Goal: Find specific page/section: Find specific page/section

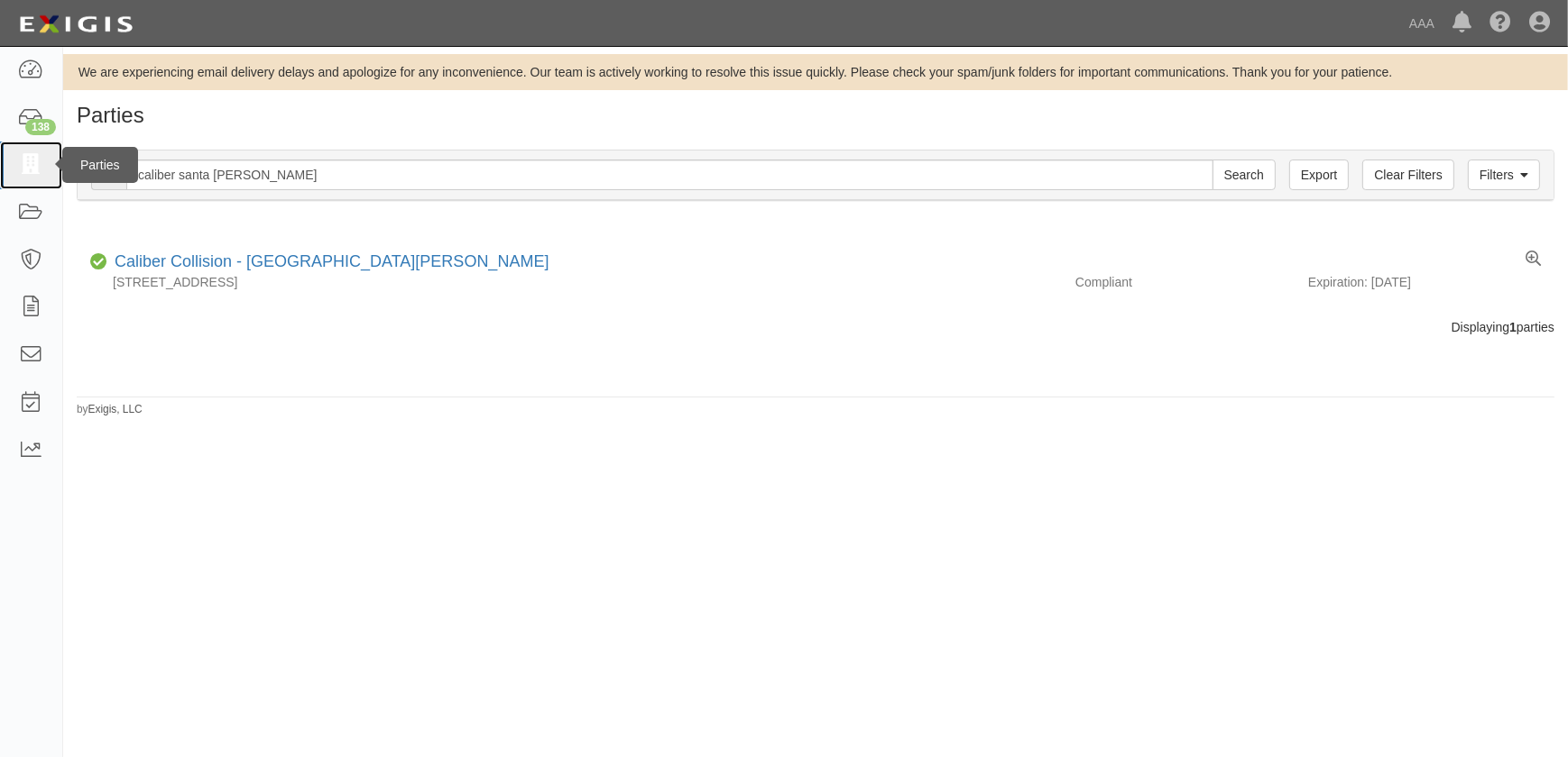
click at [31, 176] on link at bounding box center [31, 166] width 63 height 48
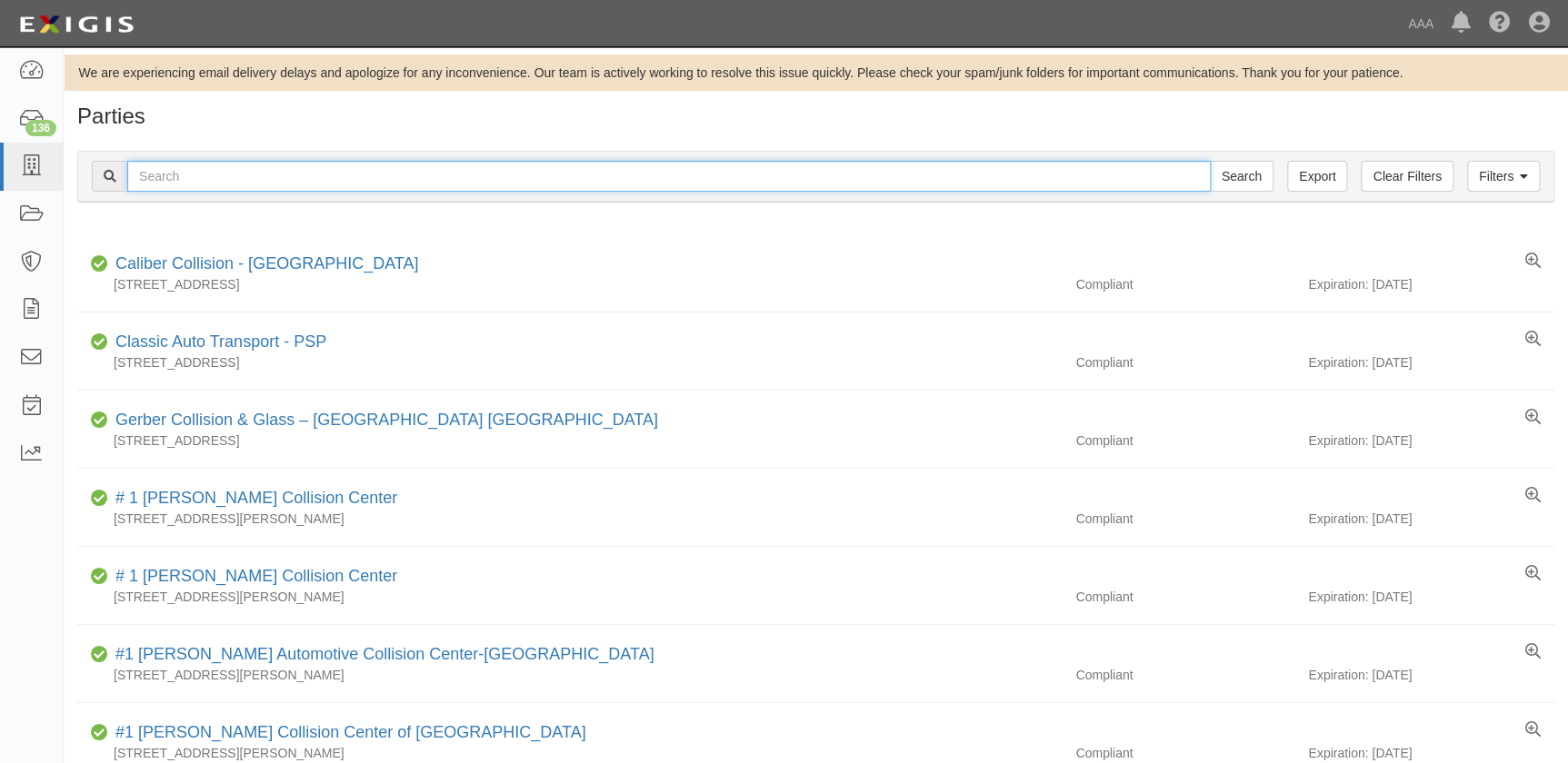
click at [348, 177] on input "text" at bounding box center [669, 176] width 1084 height 31
type input "gerber virginia beach"
click at [1209, 160] on input "Search" at bounding box center [1240, 176] width 63 height 31
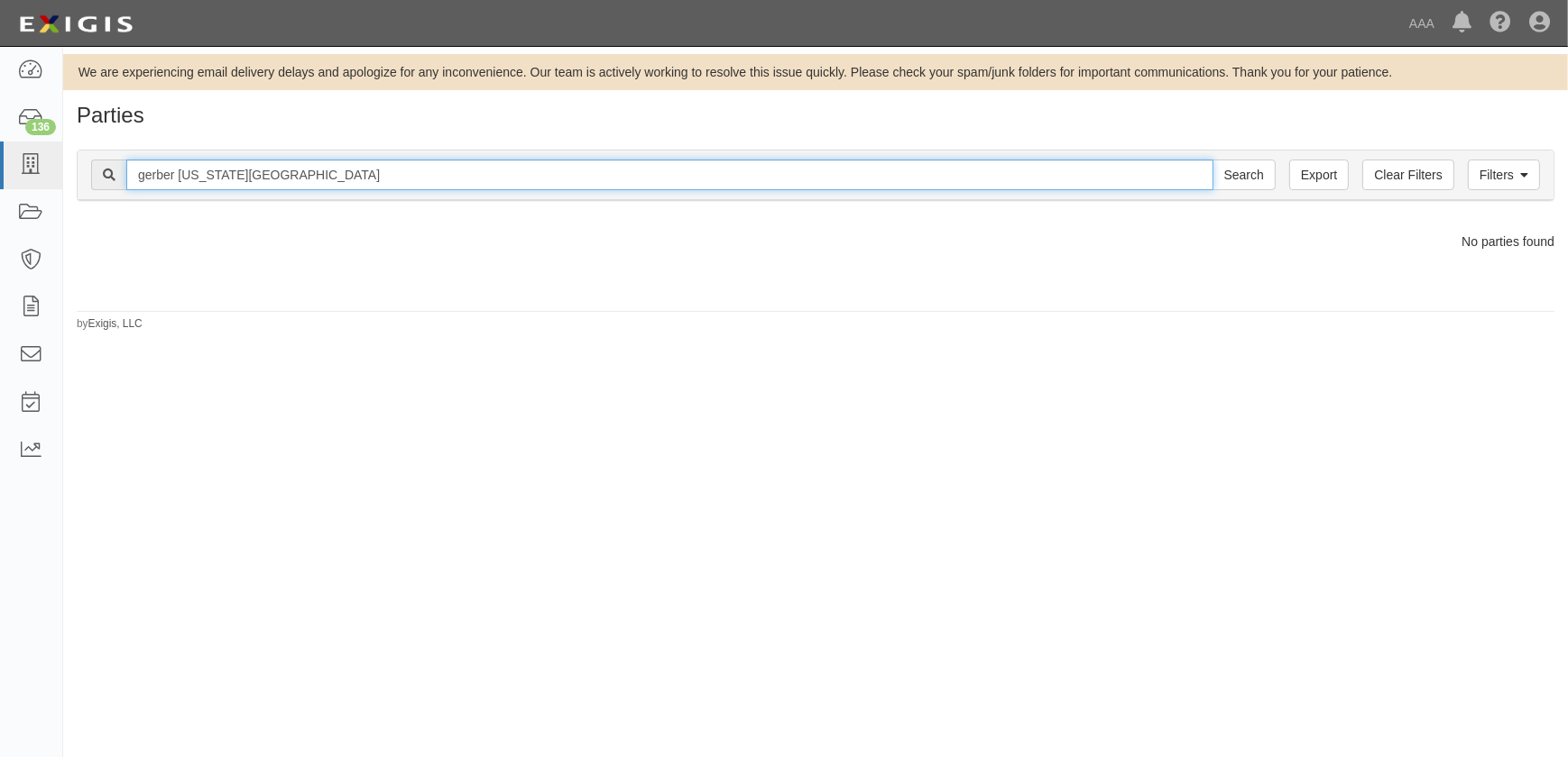
drag, startPoint x: 0, startPoint y: 0, endPoint x: 177, endPoint y: 183, distance: 254.6
click at [177, 183] on input "gerber [US_STATE][GEOGRAPHIC_DATA]" at bounding box center [670, 175] width 1087 height 31
type input "gerber"
click at [1213, 159] on input "Search" at bounding box center [1244, 175] width 63 height 31
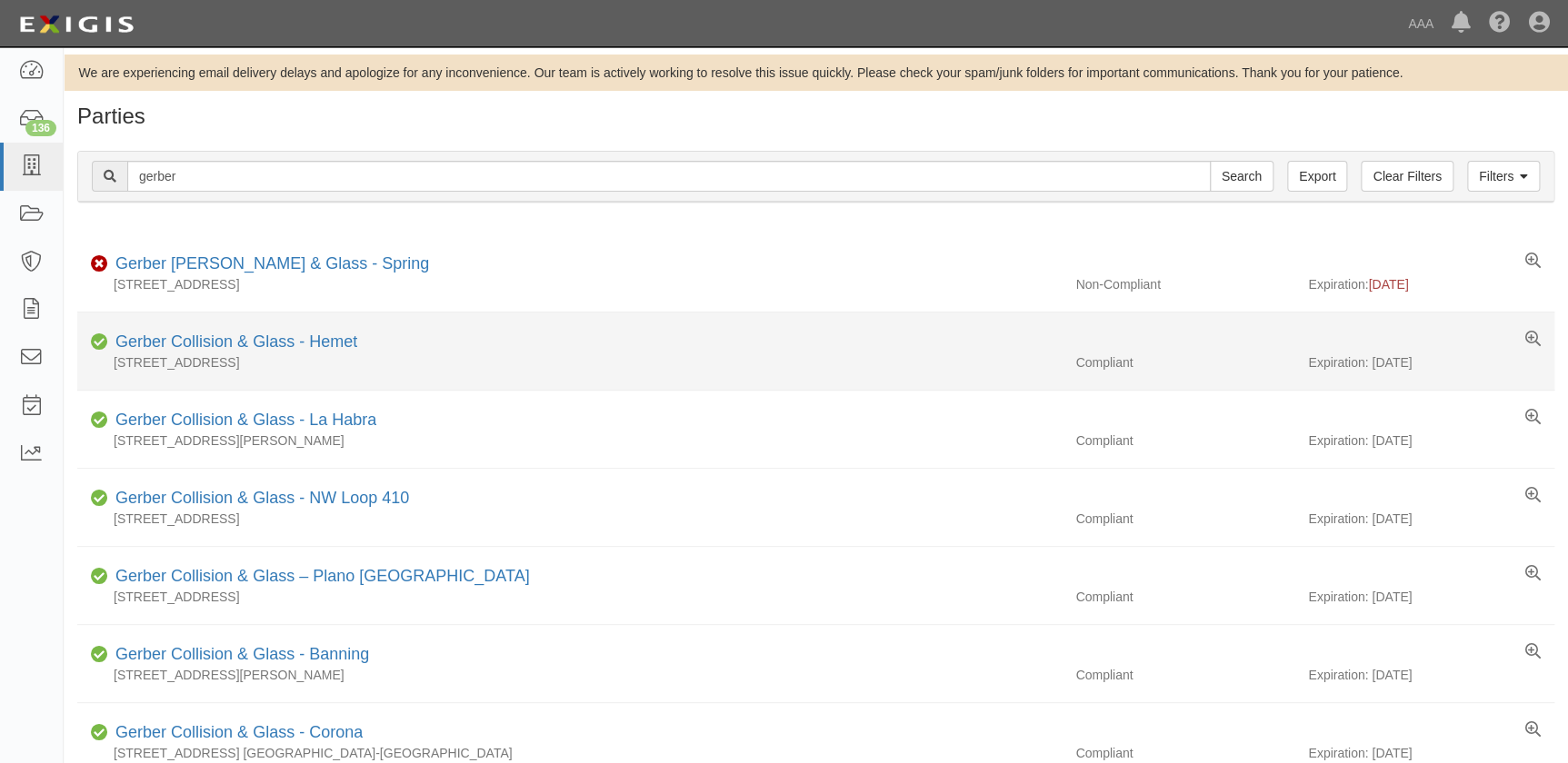
click at [175, 355] on div "3800 Wentworth Drive, Hemet, CA 92545-9746" at bounding box center [569, 363] width 985 height 18
click at [175, 345] on link "Gerber Collision & Glass - Hemet" at bounding box center [236, 341] width 242 height 18
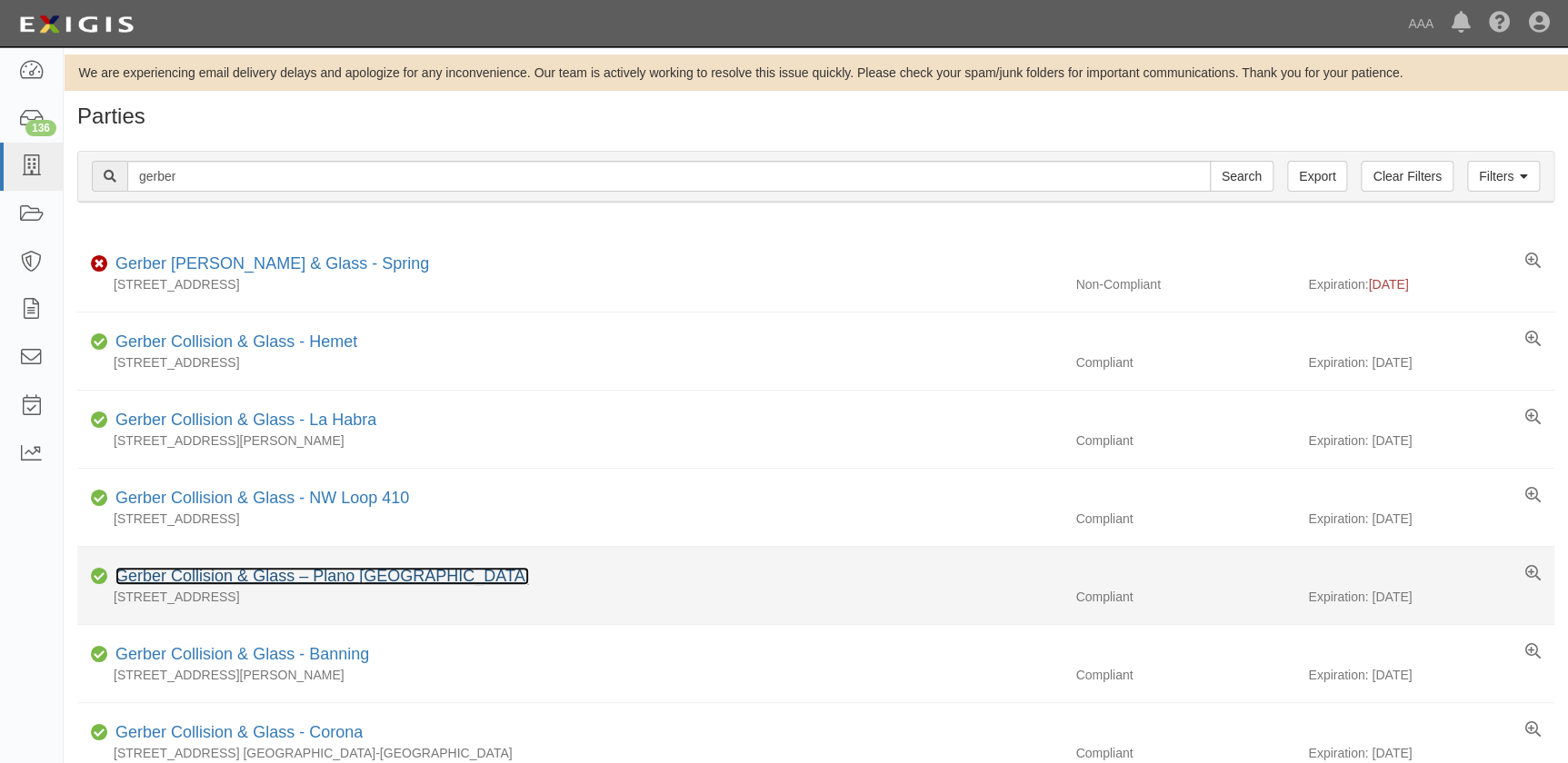
click at [177, 580] on link "Gerber Collision & Glass – Plano TX" at bounding box center [322, 575] width 413 height 18
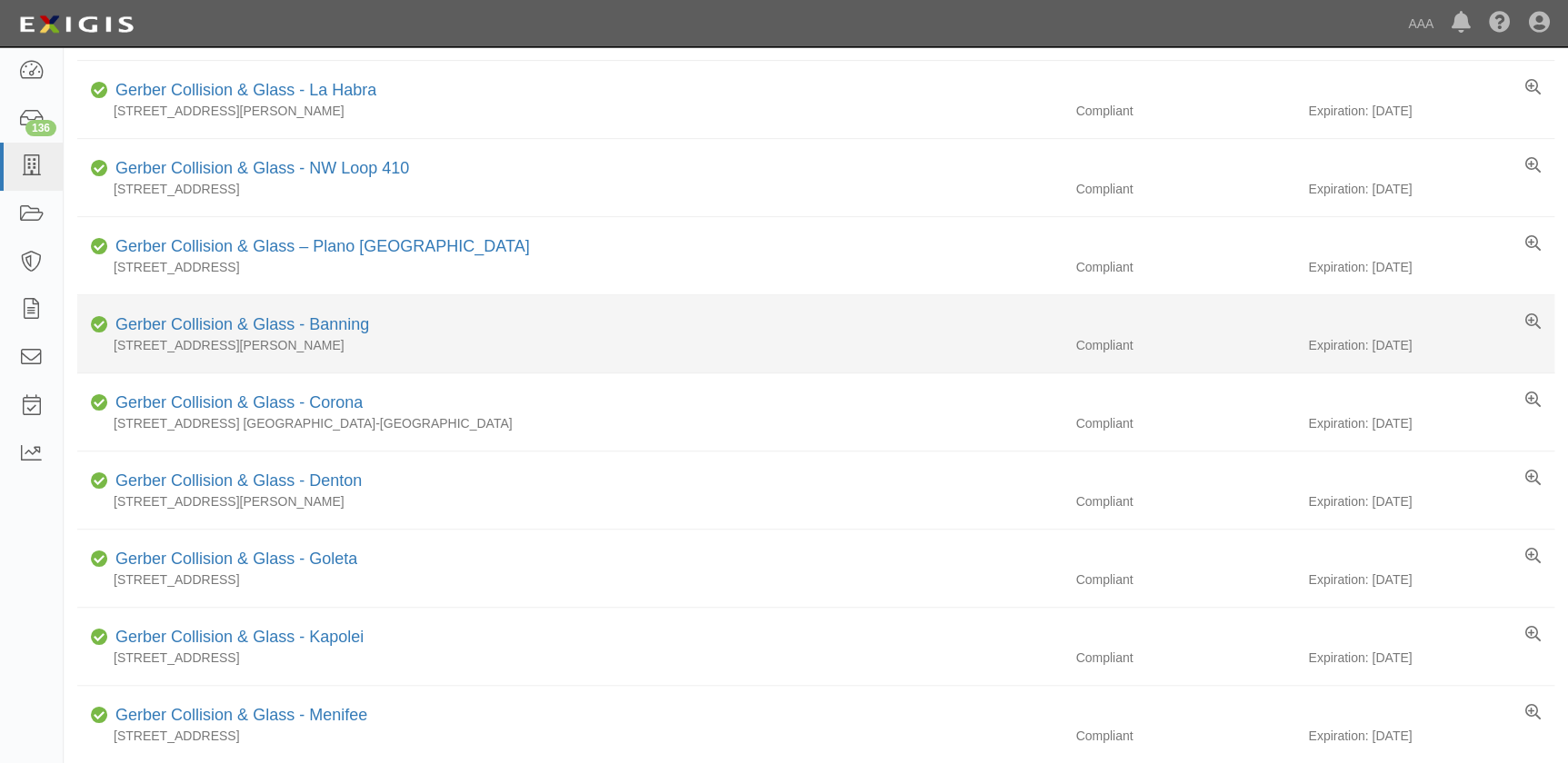
scroll to position [661, 0]
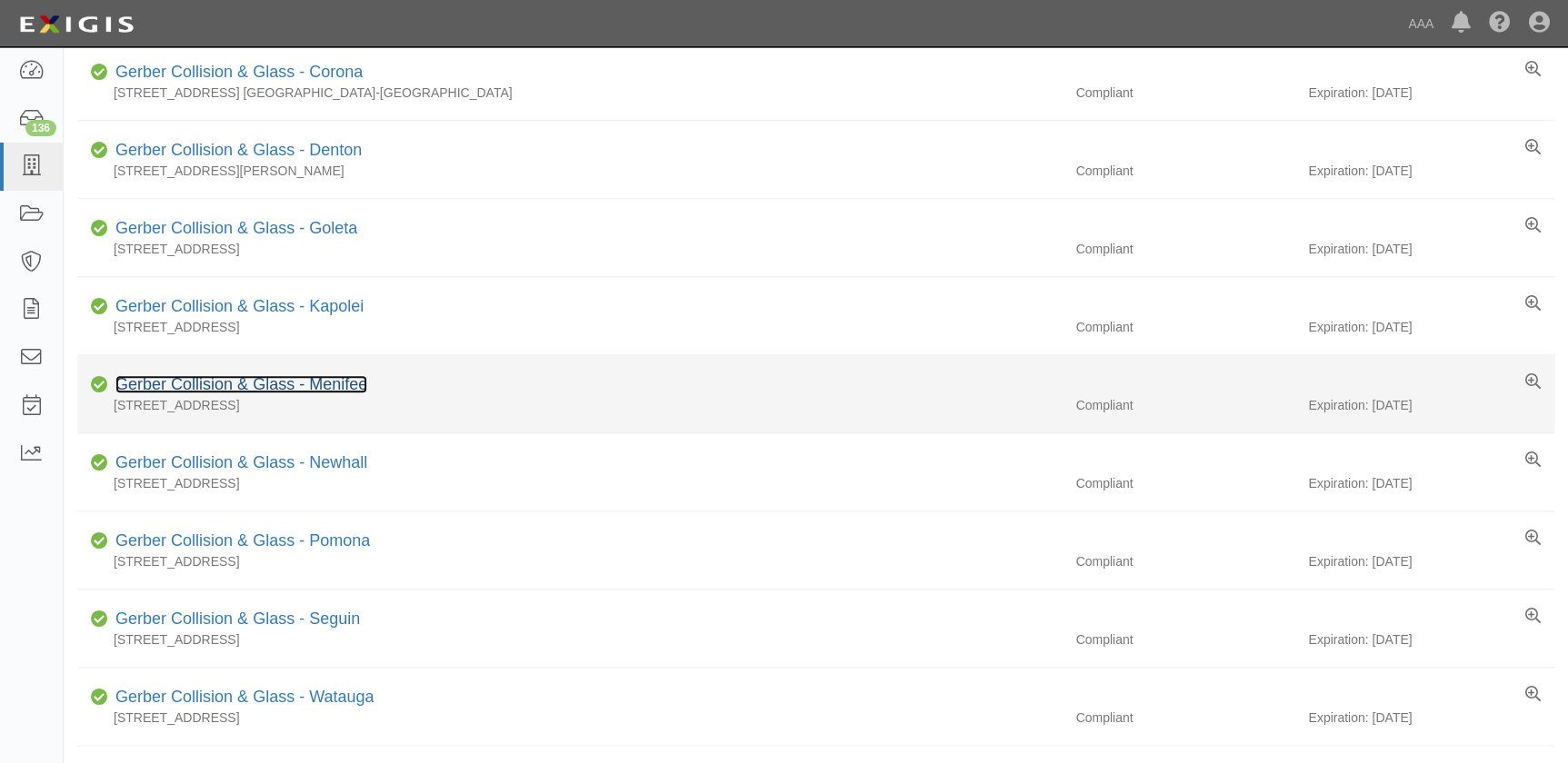
click at [300, 390] on link "Gerber Collision & Glass - Menifee" at bounding box center [241, 384] width 252 height 18
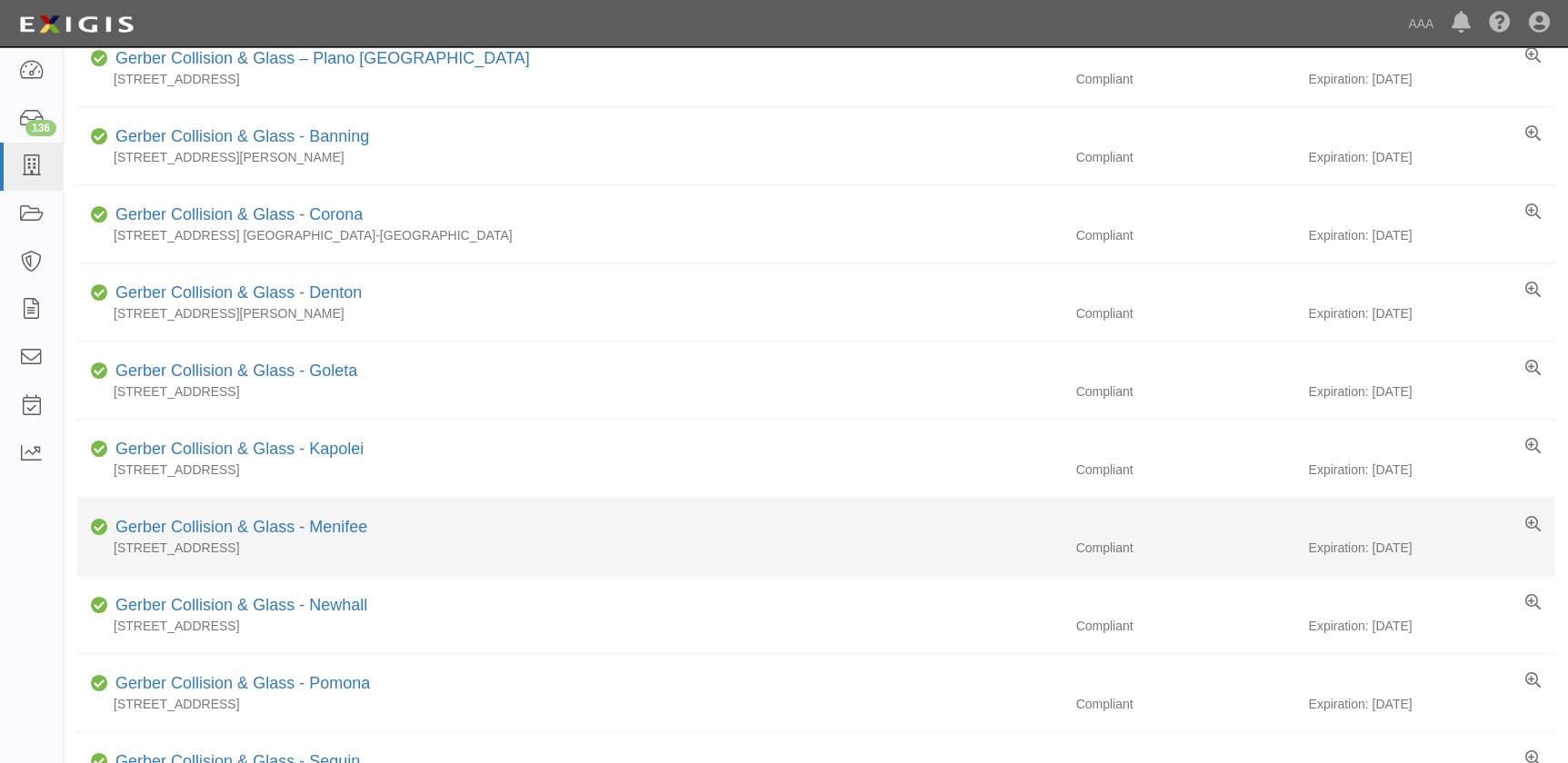
scroll to position [0, 0]
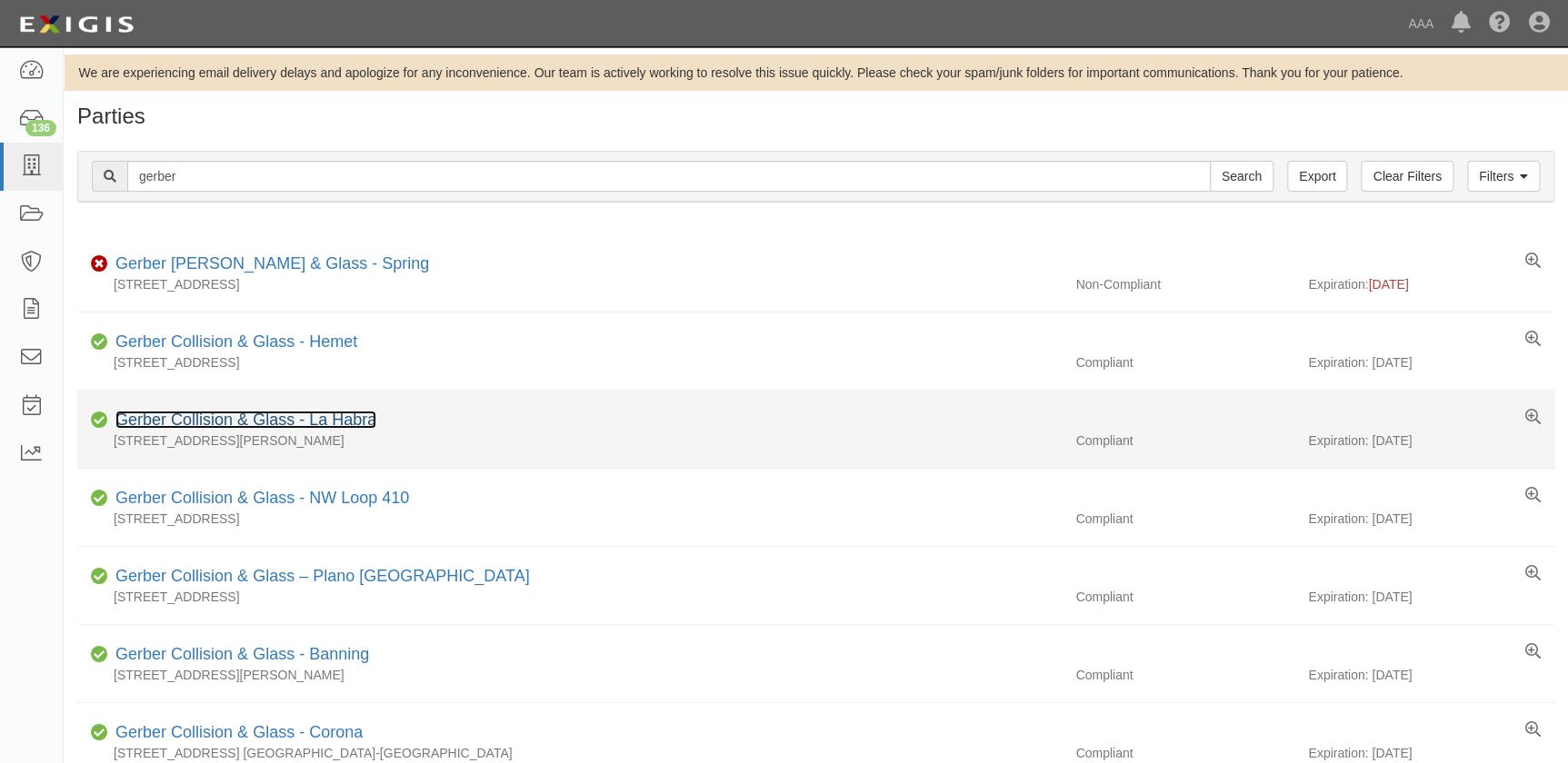
click at [342, 422] on link "Gerber Collision & Glass - La Habra" at bounding box center [246, 420] width 261 height 18
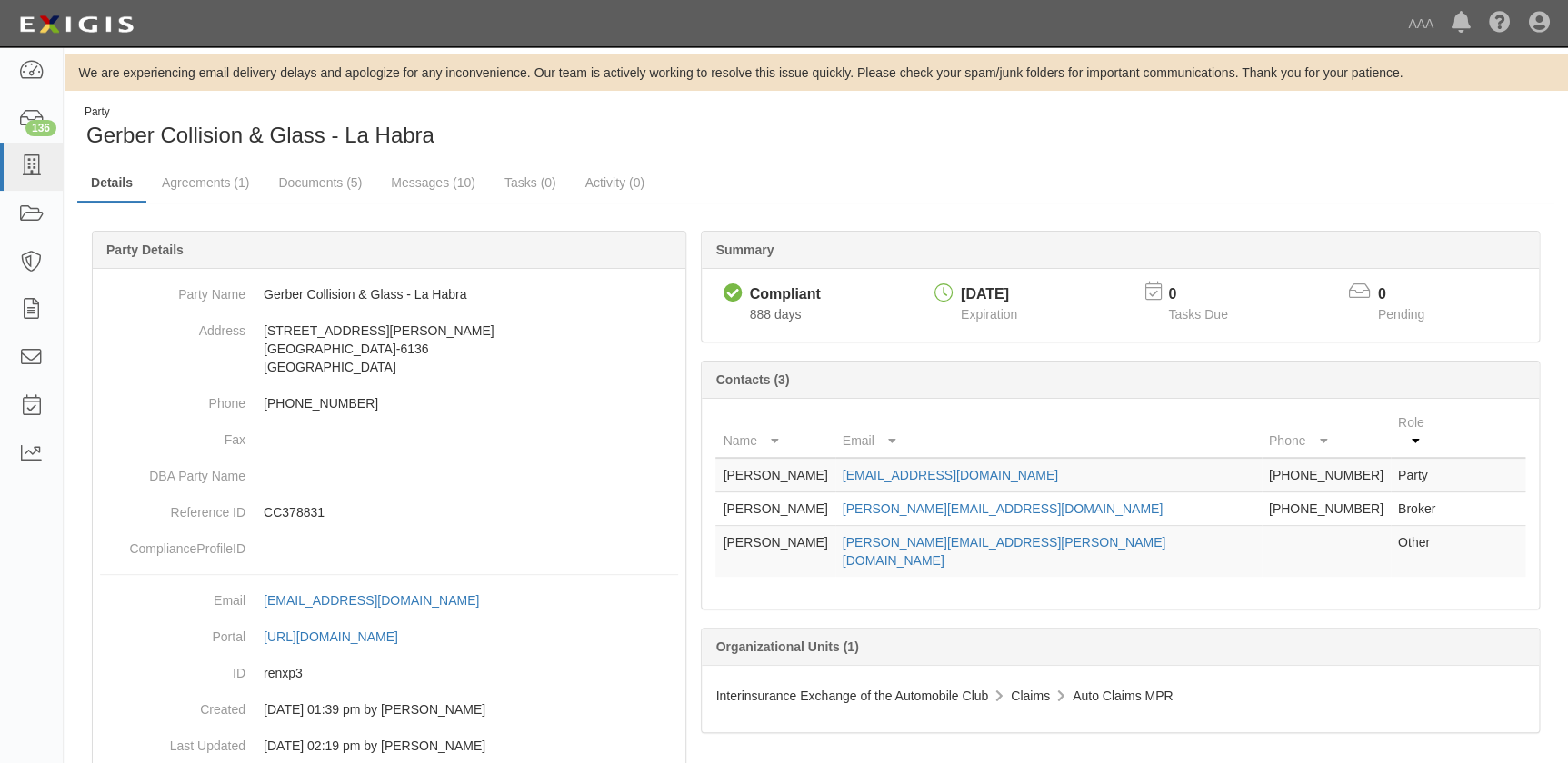
click at [516, 103] on div "We are experiencing email delivery delays and apologize for any inconvenience. …" at bounding box center [815, 435] width 1504 height 762
